Goal: Transaction & Acquisition: Purchase product/service

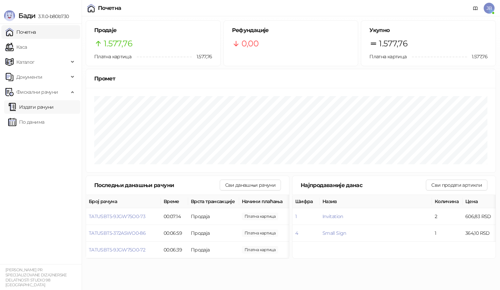
click at [52, 111] on link "Издати рачуни" at bounding box center [31, 107] width 46 height 14
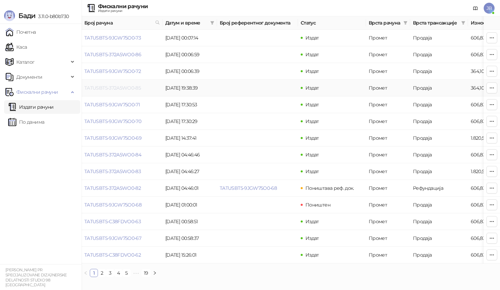
click at [97, 87] on link "TATUSBT5-372A5WO0-85" at bounding box center [112, 88] width 57 height 6
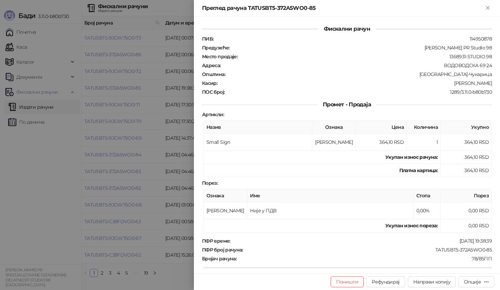
click at [187, 149] on div at bounding box center [250, 145] width 500 height 290
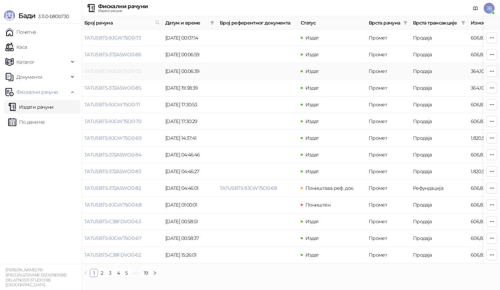
click at [130, 70] on link "TATUSBT5-9JGW75O0-72" at bounding box center [112, 71] width 57 height 6
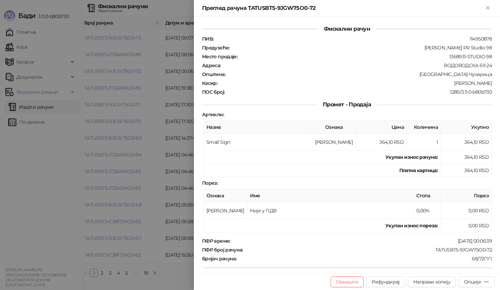
click at [150, 125] on div at bounding box center [250, 145] width 500 height 290
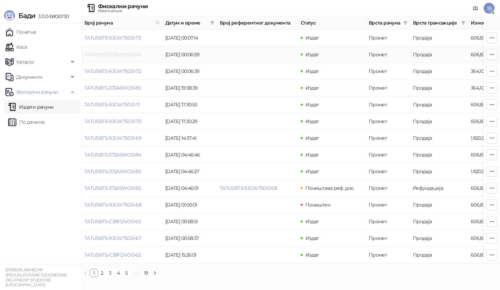
click at [118, 53] on link "TATUSBT5-372A5WO0-86" at bounding box center [112, 54] width 57 height 6
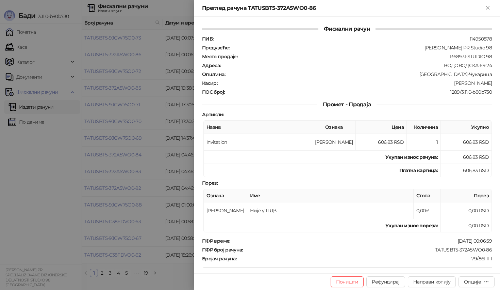
click at [119, 89] on div at bounding box center [250, 145] width 500 height 290
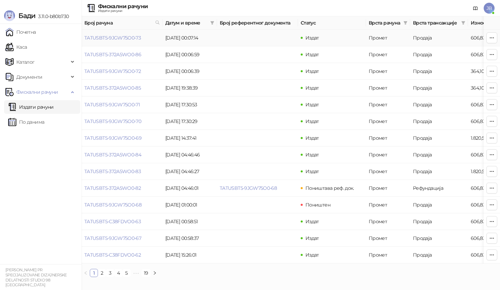
click at [121, 34] on td "TATUSBT5-9JGW75O0-73" at bounding box center [122, 38] width 81 height 17
click at [120, 36] on link "TATUSBT5-9JGW75O0-73" at bounding box center [112, 38] width 57 height 6
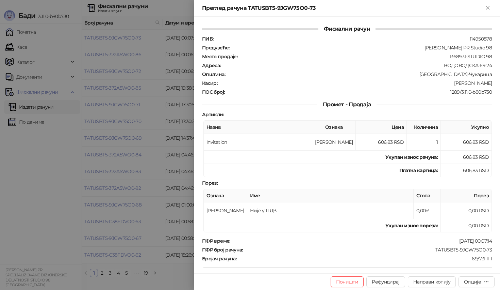
click at [117, 101] on div at bounding box center [250, 145] width 500 height 290
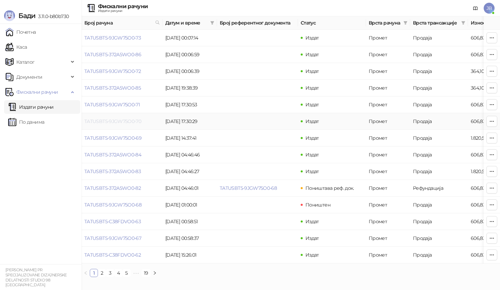
click at [127, 123] on link "TATUSBT5-9JGW75O0-70" at bounding box center [112, 121] width 57 height 6
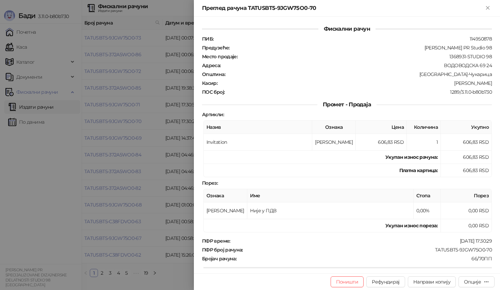
click at [117, 138] on div at bounding box center [250, 145] width 500 height 290
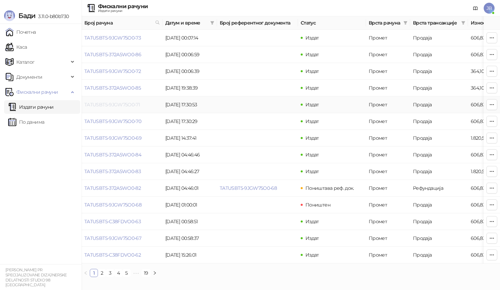
click at [115, 107] on link "TATUSBT5-9JGW75O0-71" at bounding box center [111, 104] width 55 height 6
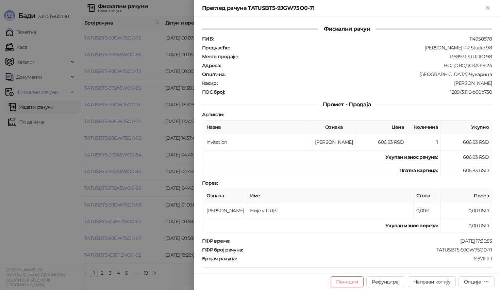
click at [153, 157] on div at bounding box center [250, 145] width 500 height 290
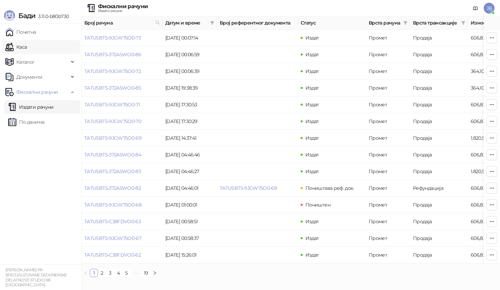
click at [27, 44] on link "Каса" at bounding box center [15, 47] width 21 height 14
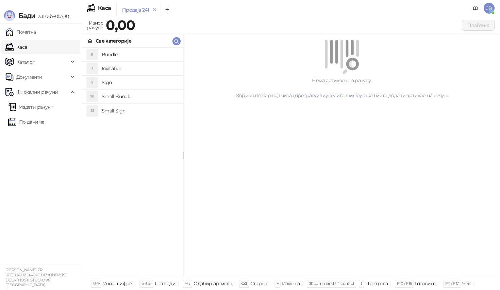
click at [116, 111] on h4 "Small Sign" at bounding box center [140, 110] width 76 height 11
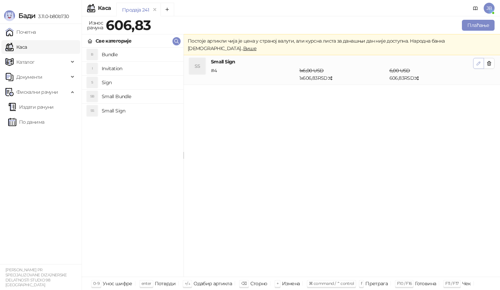
click at [479, 61] on icon "button" at bounding box center [478, 63] width 5 height 5
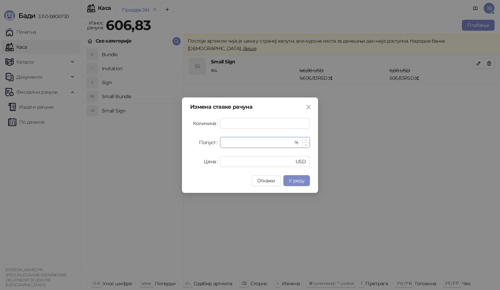
click at [249, 142] on input "*" at bounding box center [258, 142] width 69 height 10
type input "**"
click at [298, 179] on span "У реду" at bounding box center [297, 180] width 16 height 6
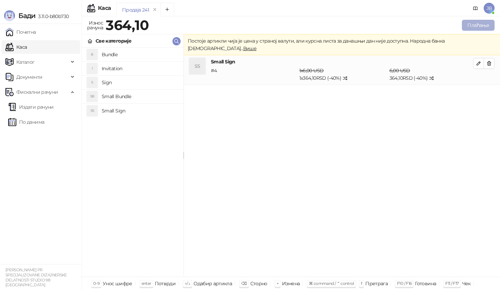
click at [472, 28] on button "Плаћање" at bounding box center [478, 25] width 33 height 11
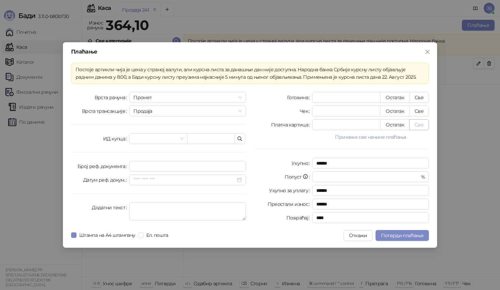
click at [414, 127] on button "Све" at bounding box center [419, 124] width 20 height 11
type input "*****"
type input "****"
click at [395, 236] on span "Потврди плаћање" at bounding box center [402, 235] width 43 height 6
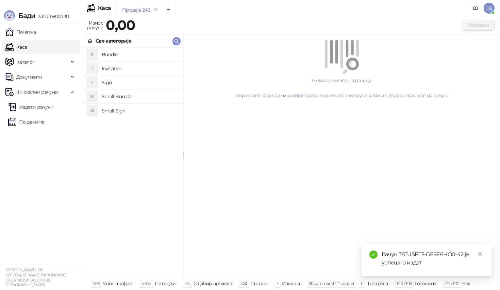
click at [133, 108] on h4 "Small Sign" at bounding box center [140, 110] width 76 height 11
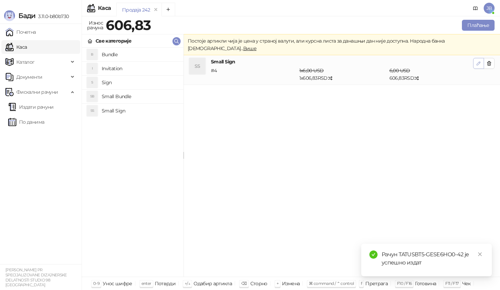
click at [475, 58] on button "button" at bounding box center [478, 63] width 11 height 11
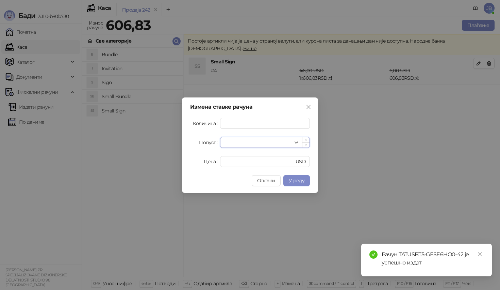
click at [248, 144] on input "*" at bounding box center [258, 142] width 69 height 10
type input "**"
click at [307, 182] on button "У реду" at bounding box center [297, 180] width 27 height 11
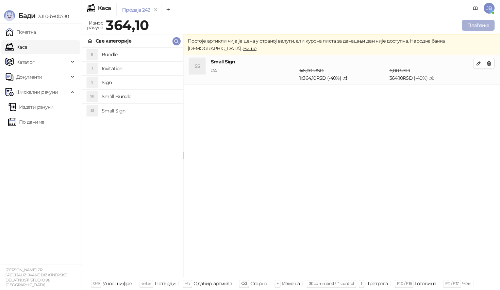
click at [476, 28] on button "Плаћање" at bounding box center [478, 25] width 33 height 11
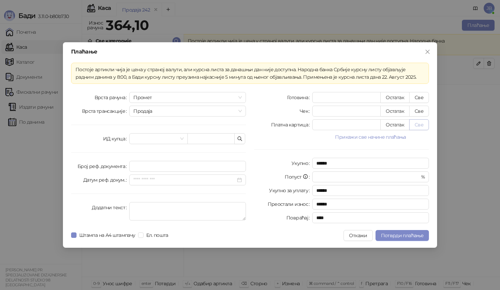
click at [418, 125] on button "Све" at bounding box center [419, 124] width 20 height 11
type input "*****"
type input "****"
click at [390, 236] on span "Потврди плаћање" at bounding box center [402, 235] width 43 height 6
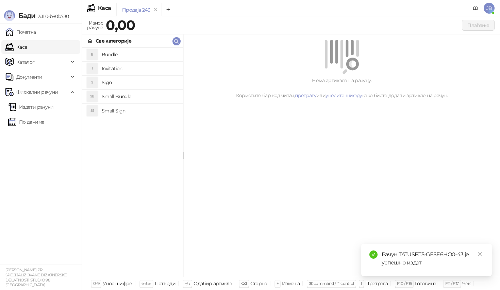
click at [121, 54] on h4 "Bundle" at bounding box center [140, 54] width 76 height 11
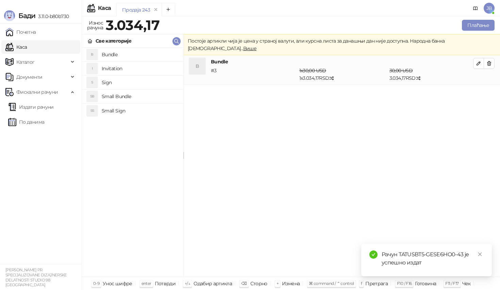
click at [121, 68] on h4 "Invitation" at bounding box center [140, 68] width 76 height 11
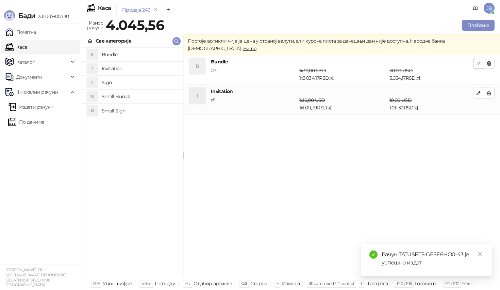
click at [478, 61] on icon "button" at bounding box center [478, 63] width 5 height 5
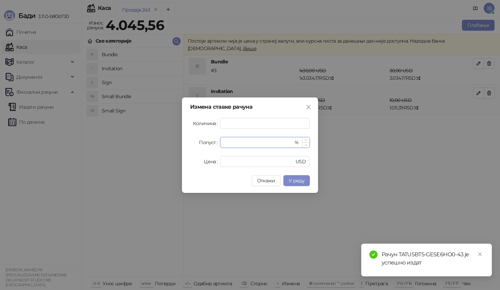
click at [252, 145] on input "*" at bounding box center [258, 142] width 69 height 10
click at [309, 178] on button "У реду" at bounding box center [297, 180] width 27 height 11
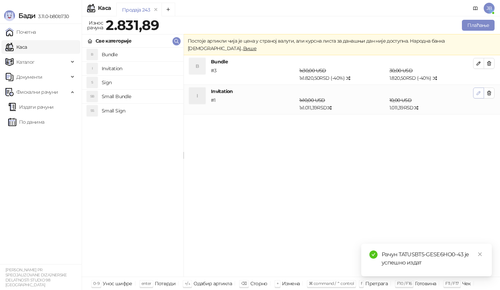
click at [476, 87] on button "button" at bounding box center [478, 92] width 11 height 11
type input "*"
type input "**"
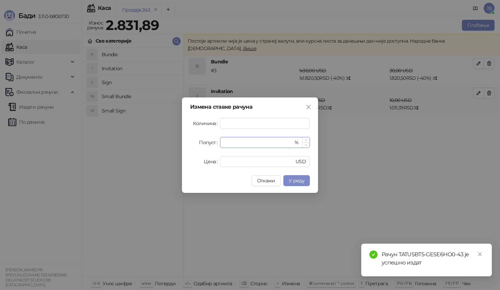
click at [247, 139] on input "*" at bounding box center [258, 142] width 69 height 10
type input "**"
click at [292, 178] on span "У реду" at bounding box center [297, 180] width 16 height 6
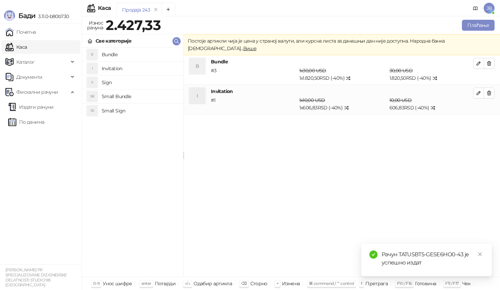
click at [420, 190] on div "B Bundle # 3 1 x 30,00 USD 1 x 1.820,50 RSD (- 40 %) 30,00 USD 1.820,50 RSD (- …" at bounding box center [342, 169] width 317 height 229
click at [471, 26] on button "Плаћање" at bounding box center [478, 25] width 33 height 11
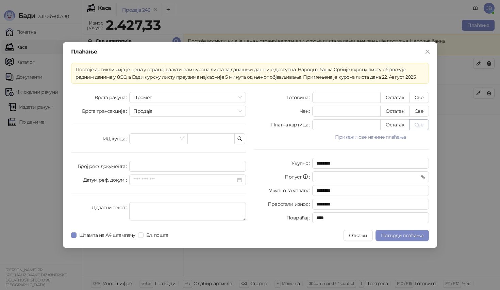
click at [420, 123] on button "Све" at bounding box center [419, 124] width 20 height 11
type input "*******"
type input "****"
click at [392, 234] on span "Потврди плаћање" at bounding box center [402, 235] width 43 height 6
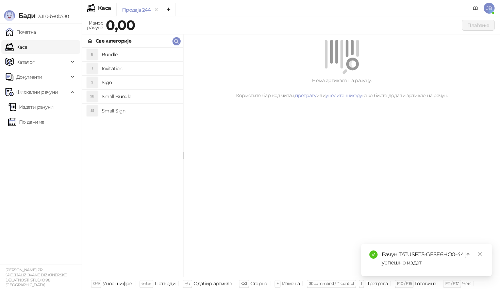
click at [304, 137] on div "Нема артикала на рачуну. Користите бар код читач, претрагу или унесите шифру ка…" at bounding box center [342, 155] width 317 height 242
click at [27, 34] on link "Почетна" at bounding box center [20, 32] width 31 height 14
